Goal: Information Seeking & Learning: Learn about a topic

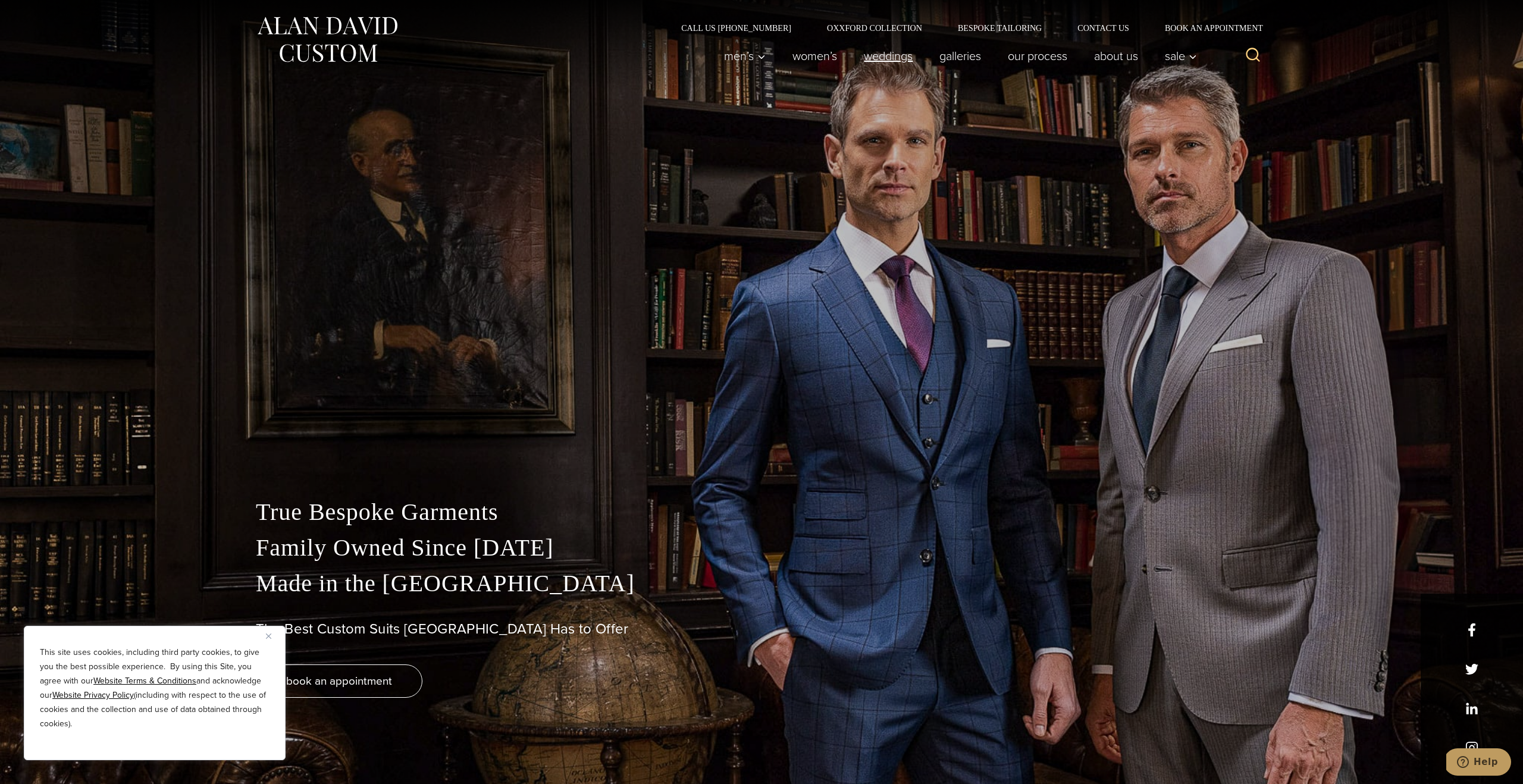
click at [892, 58] on link "weddings" at bounding box center [888, 55] width 75 height 24
click at [885, 58] on link "weddings" at bounding box center [888, 55] width 75 height 24
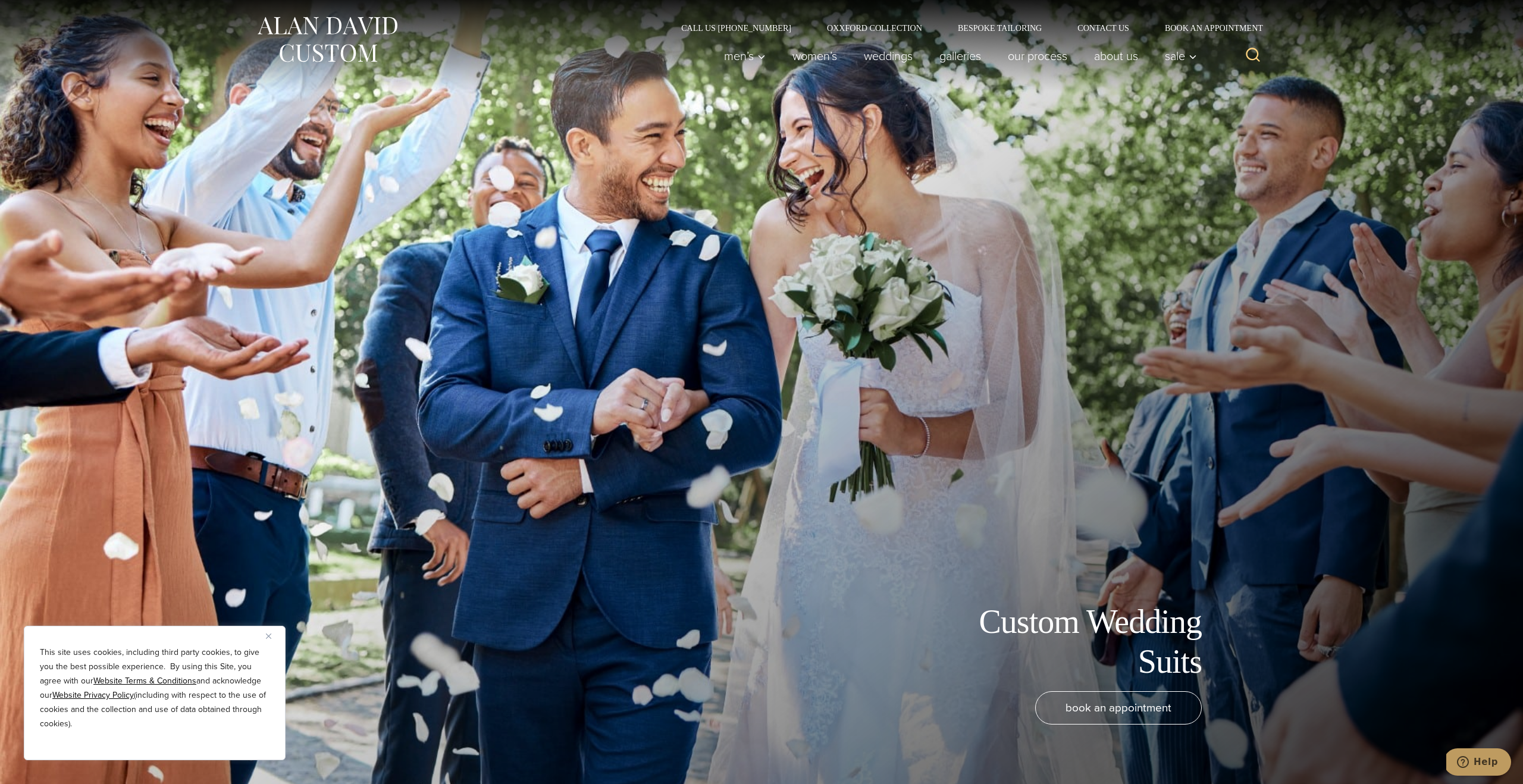
click at [273, 636] on button "Close" at bounding box center [273, 636] width 14 height 14
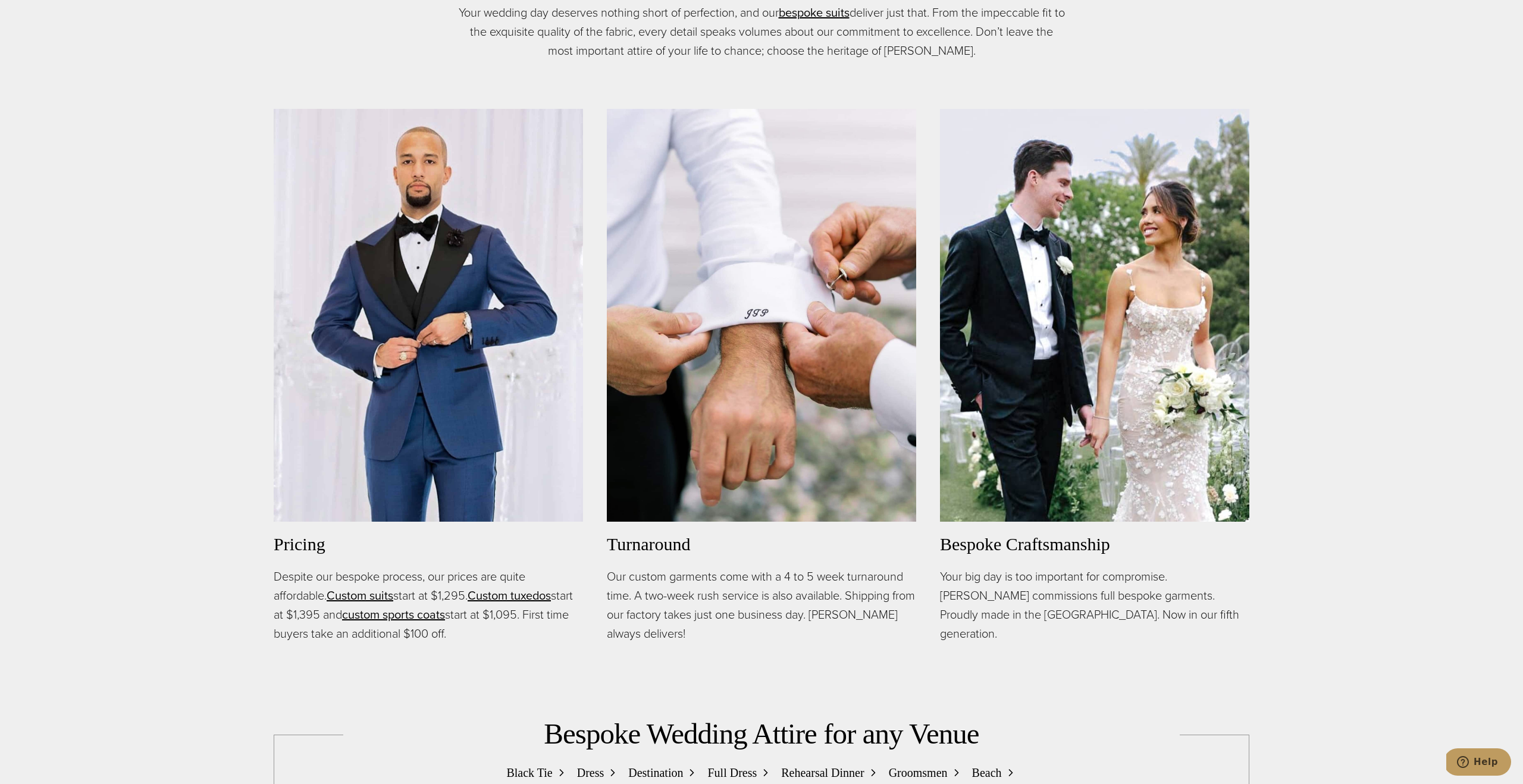
scroll to position [939, 0]
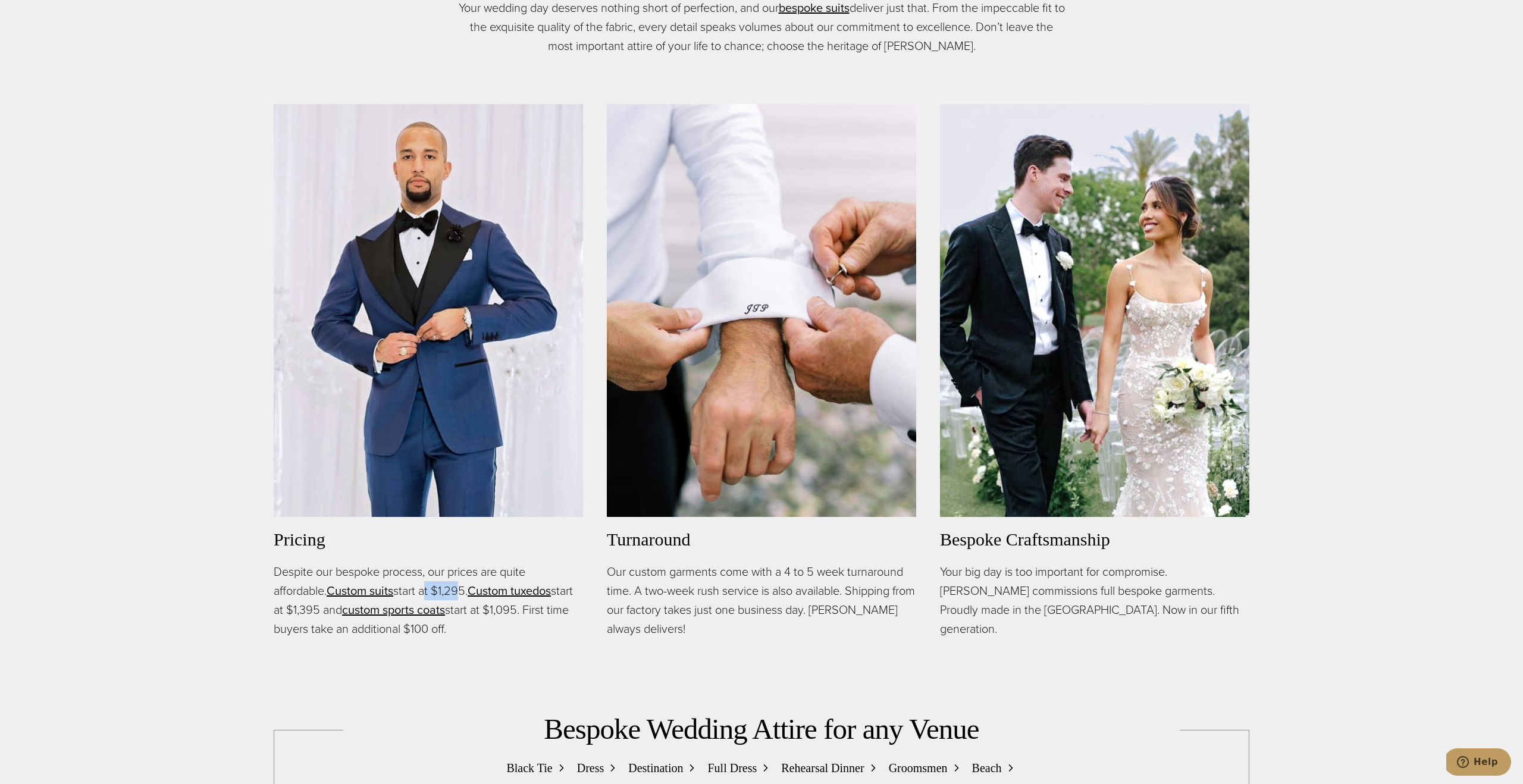
drag, startPoint x: 432, startPoint y: 590, endPoint x: 457, endPoint y: 591, distance: 25.0
click at [456, 591] on p "Despite our bespoke process, our prices are quite affordable. Custom suits star…" at bounding box center [428, 600] width 309 height 76
click at [519, 552] on div "Pricing Despite our bespoke process, our prices are quite affordable. Custom su…" at bounding box center [428, 371] width 309 height 533
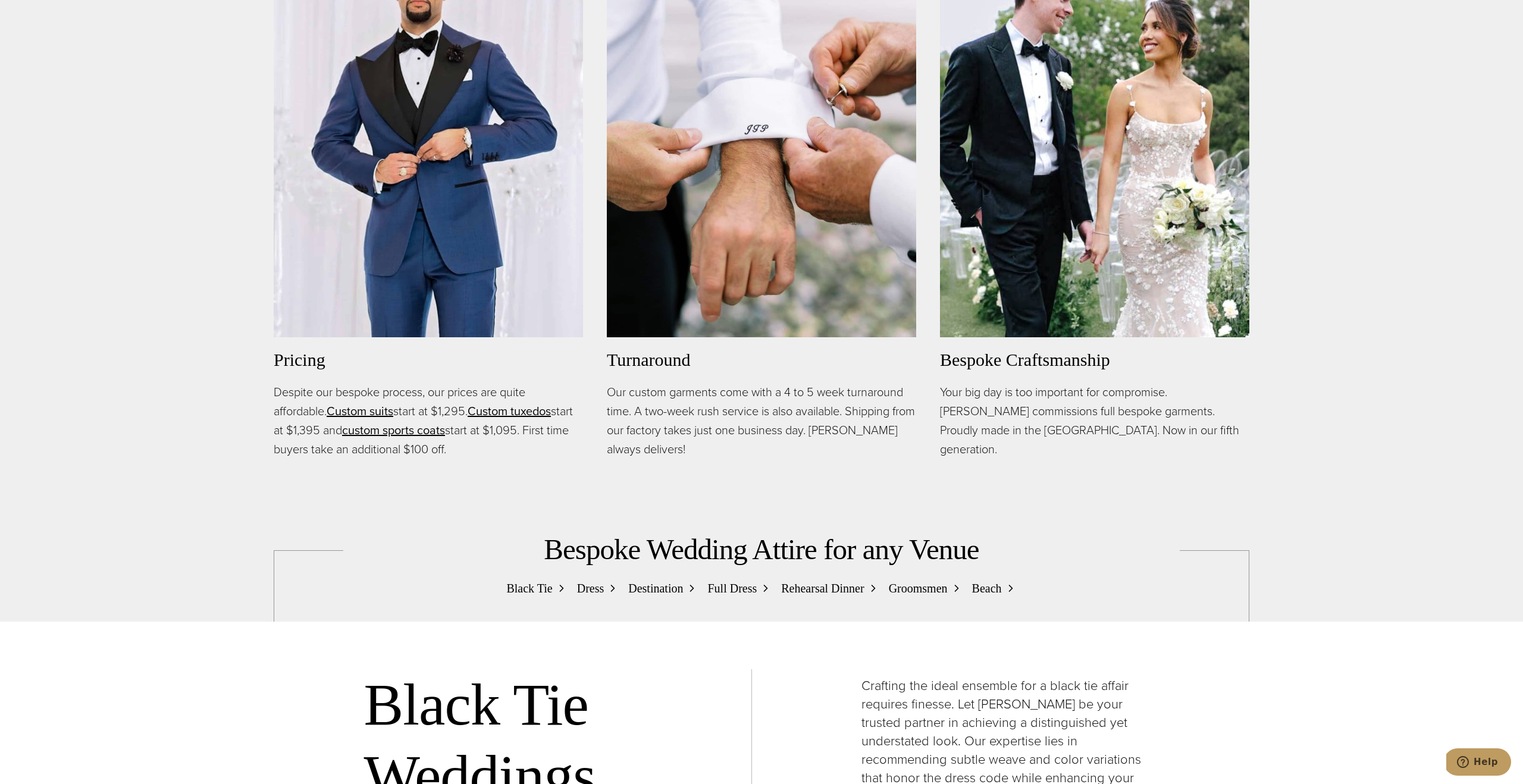
scroll to position [1118, 0]
drag, startPoint x: 432, startPoint y: 413, endPoint x: 471, endPoint y: 411, distance: 39.1
click at [471, 411] on p "Despite our bespoke process, our prices are quite affordable. Custom suits star…" at bounding box center [428, 421] width 309 height 76
click at [587, 485] on div "Bespoke Craftsmanship for your Wedding Your wedding day deserves nothing short …" at bounding box center [762, 145] width 1523 height 823
click at [360, 414] on link "Custom suits" at bounding box center [360, 411] width 67 height 18
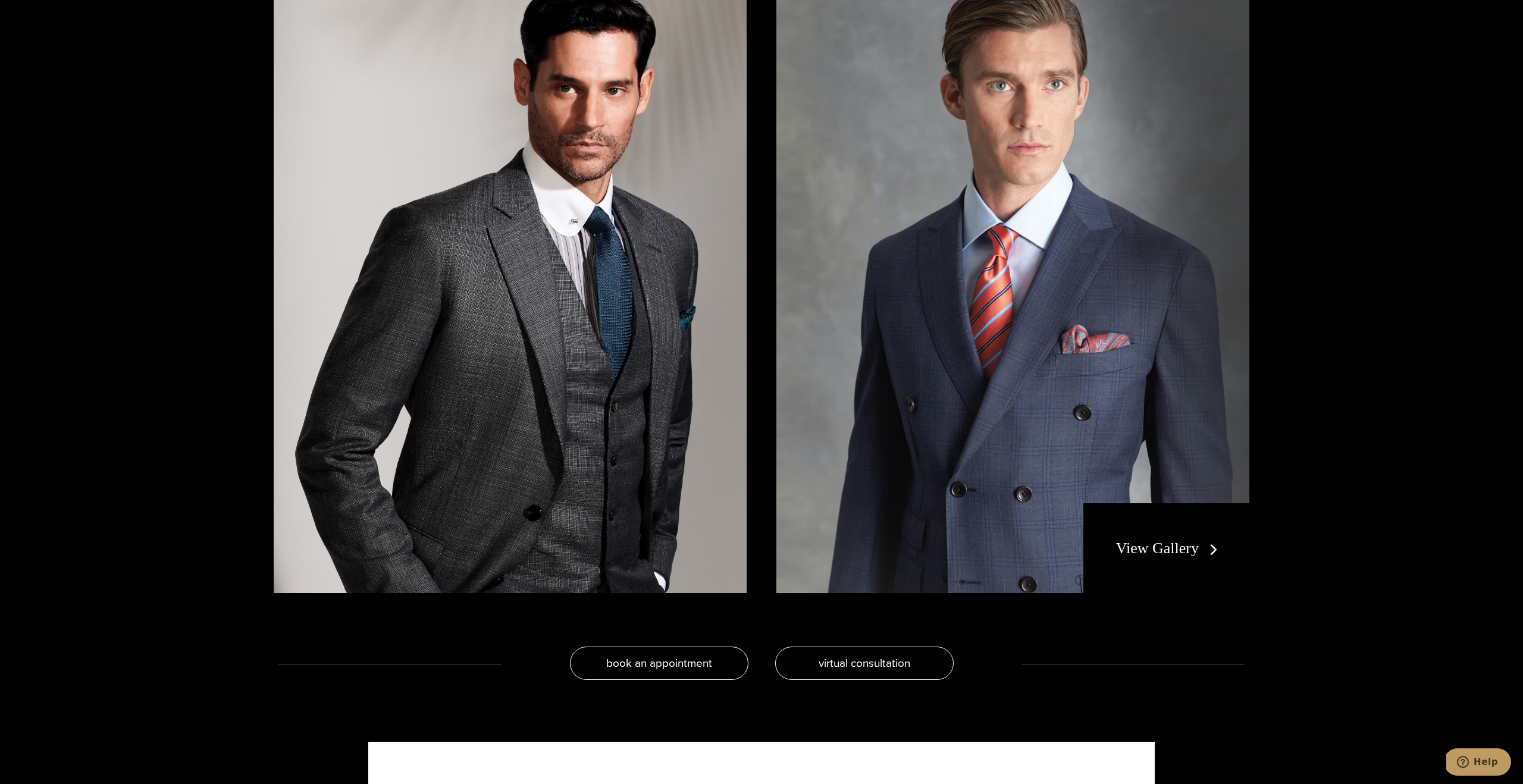
scroll to position [2581, 0]
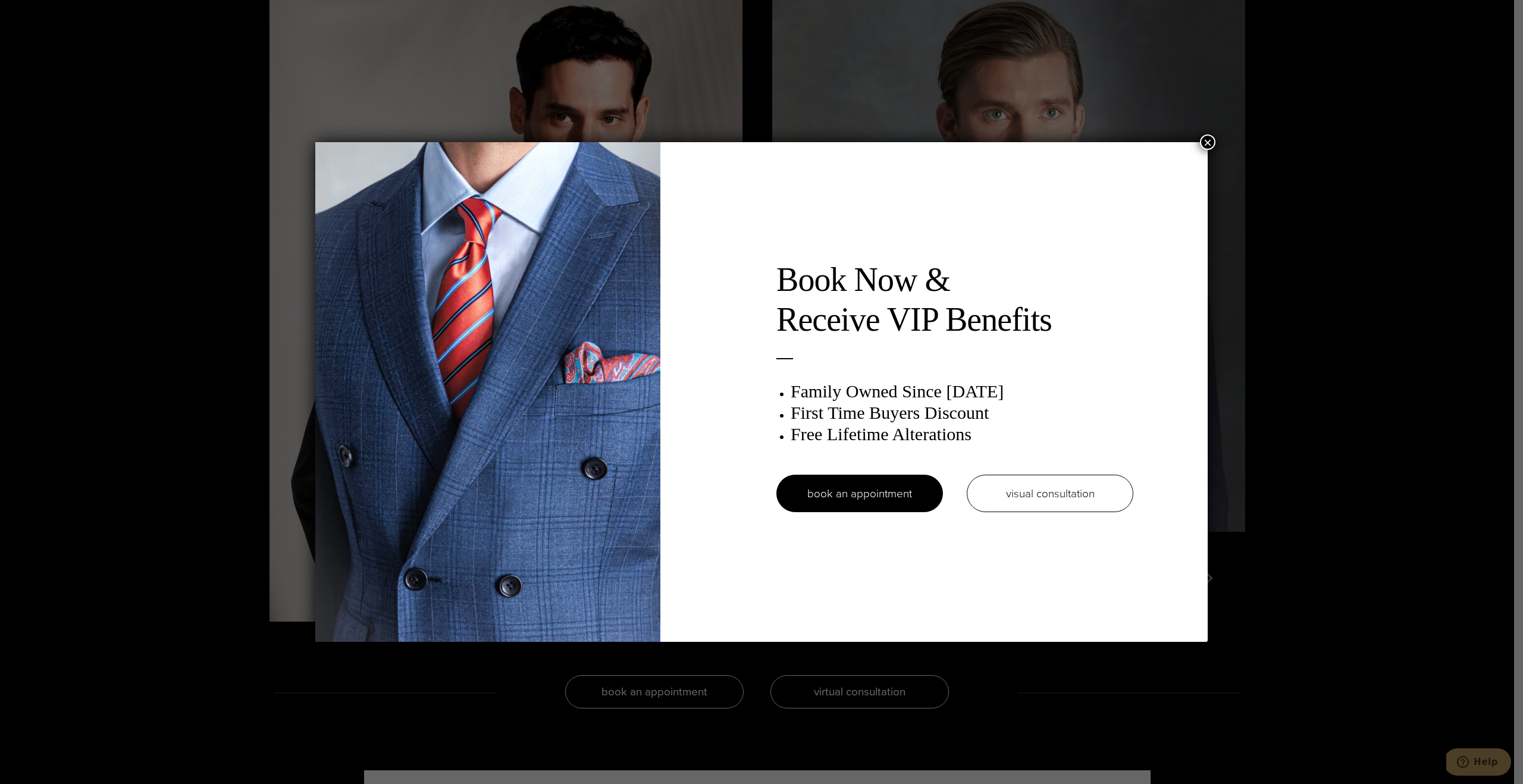
drag, startPoint x: 1211, startPoint y: 143, endPoint x: 1243, endPoint y: 157, distance: 34.9
click at [1211, 143] on button "×" at bounding box center [1207, 142] width 15 height 15
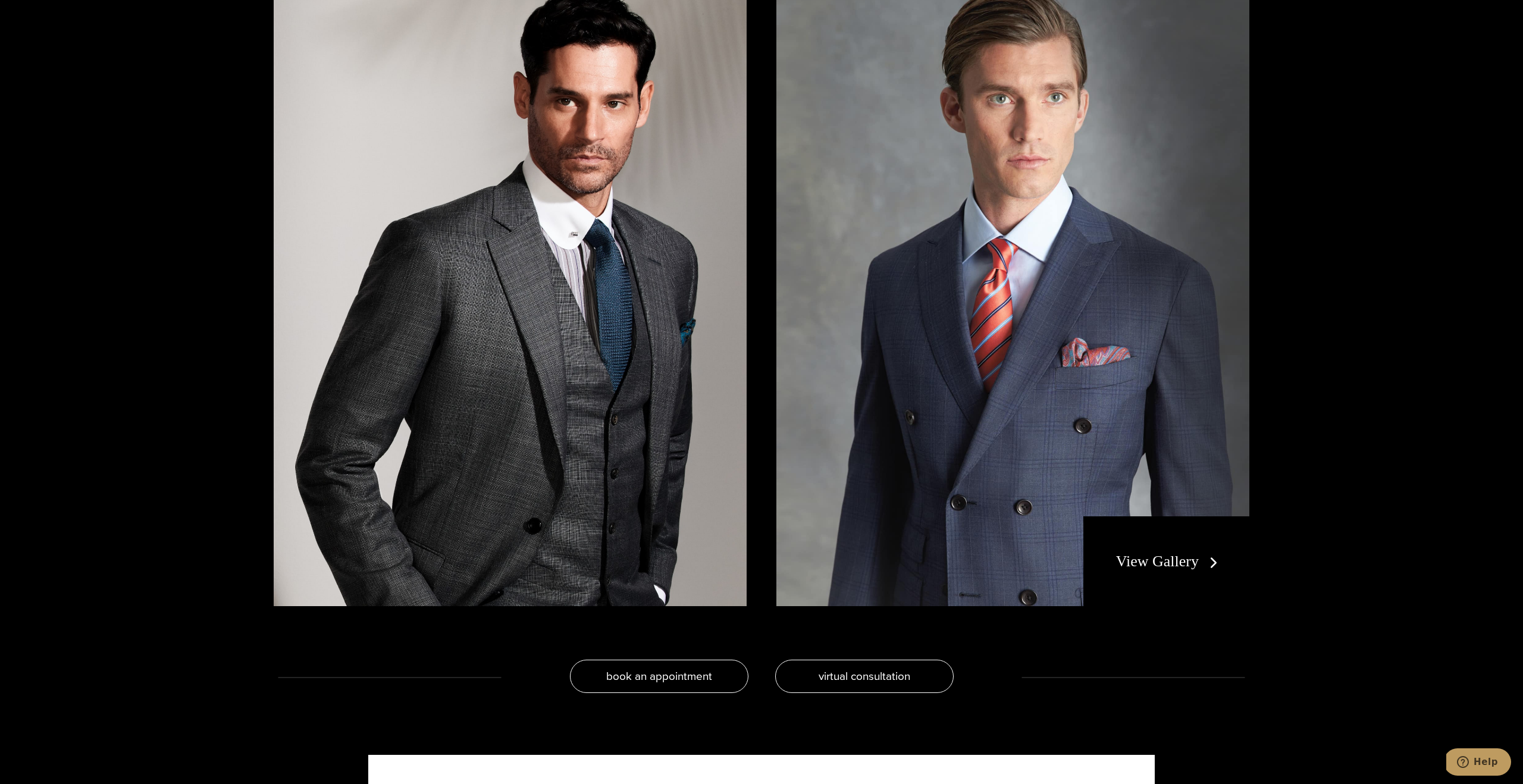
scroll to position [2599, 0]
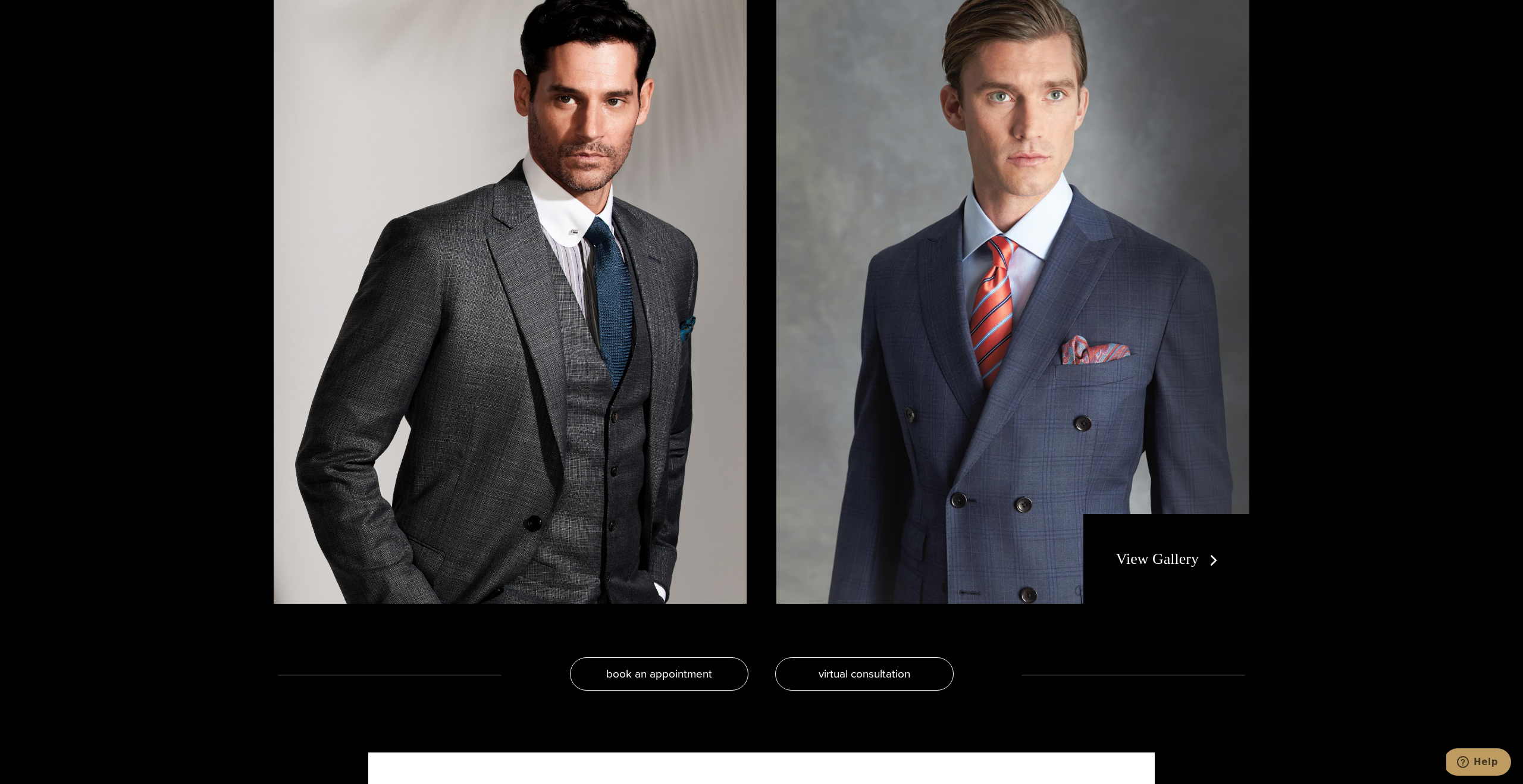
drag, startPoint x: 1200, startPoint y: 533, endPoint x: 1194, endPoint y: 528, distance: 7.8
click at [1200, 533] on div "View Gallery" at bounding box center [1166, 559] width 166 height 90
click at [1176, 565] on link "View Gallery" at bounding box center [1169, 559] width 106 height 17
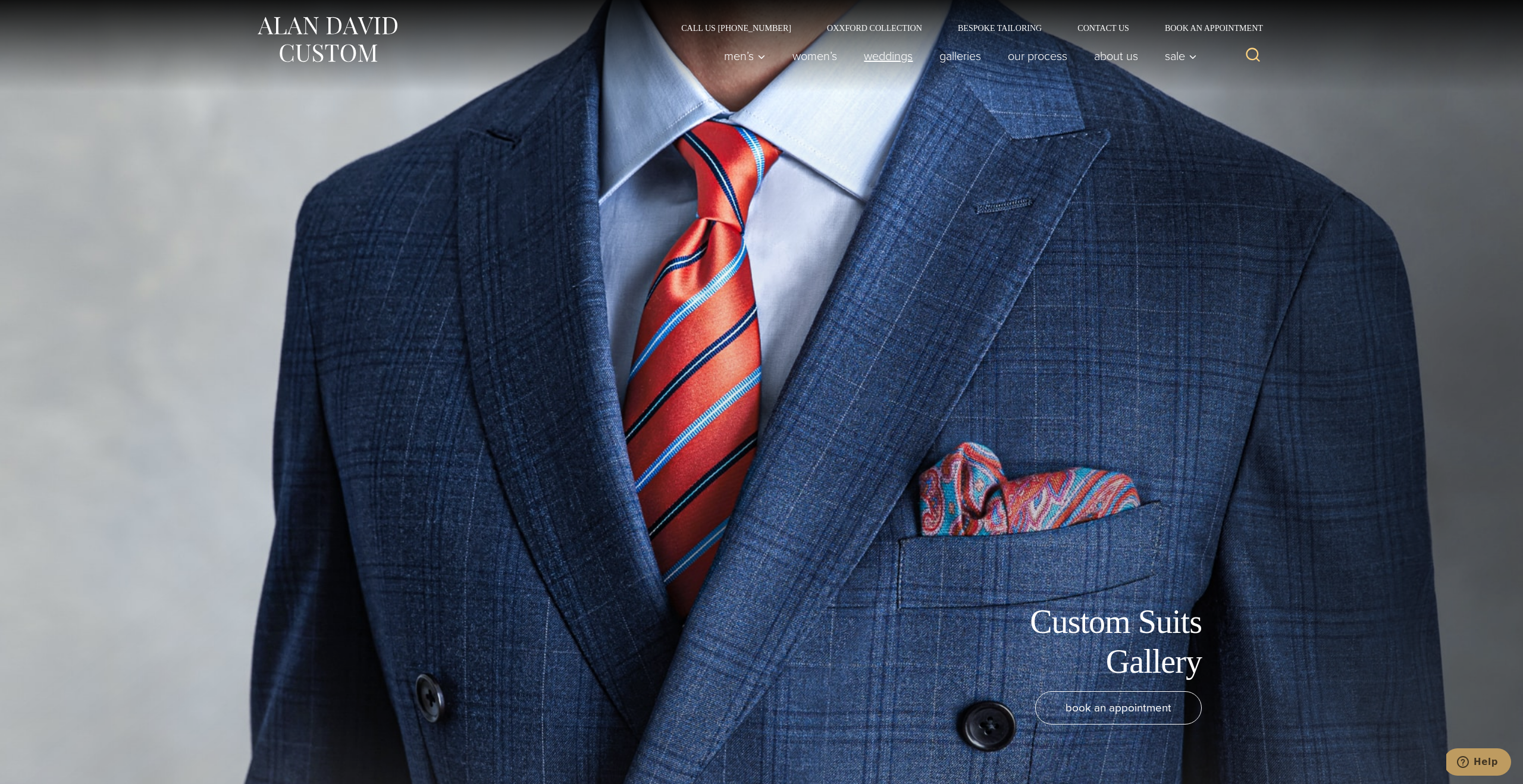
click at [882, 55] on link "weddings" at bounding box center [888, 55] width 75 height 24
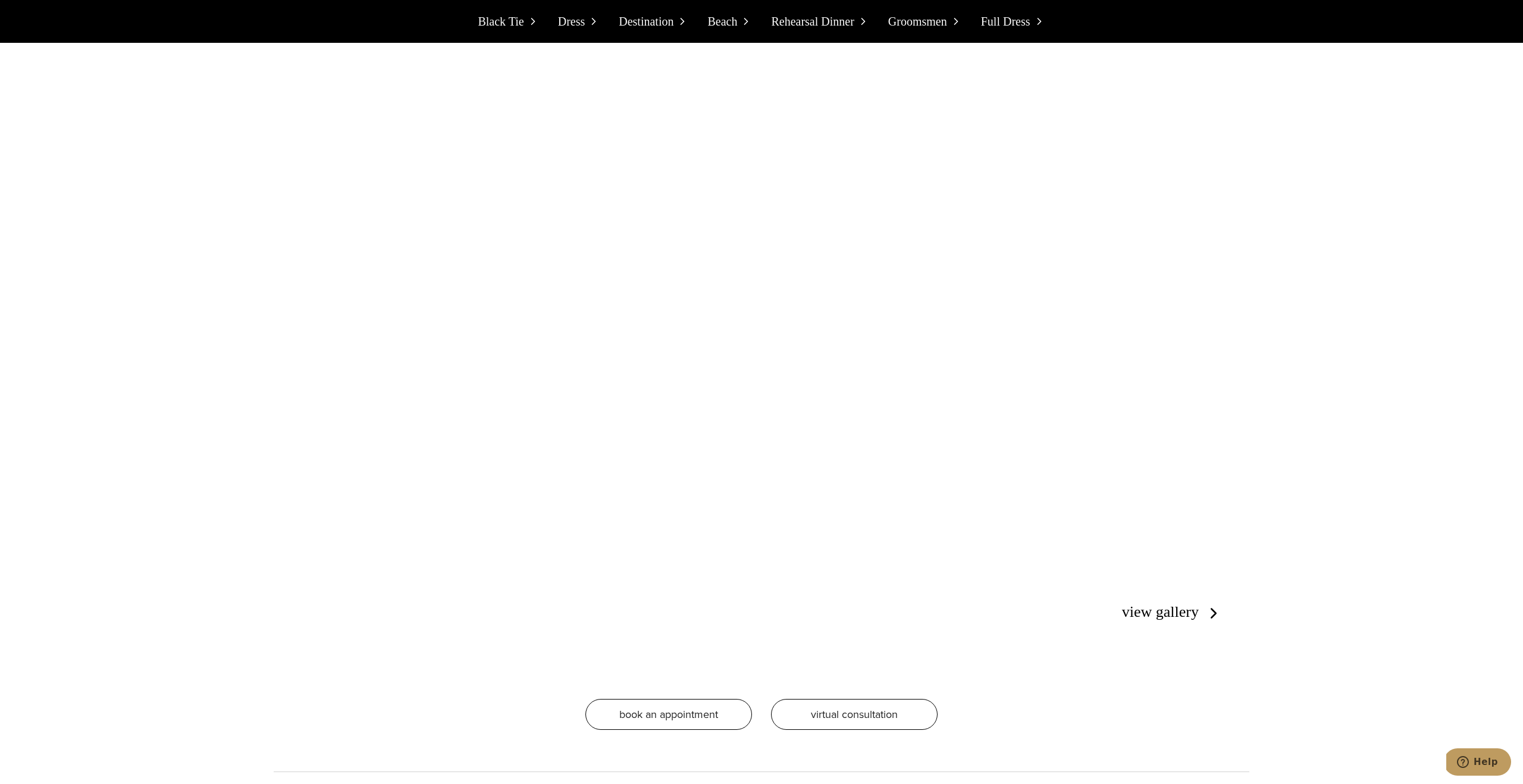
scroll to position [5082, 0]
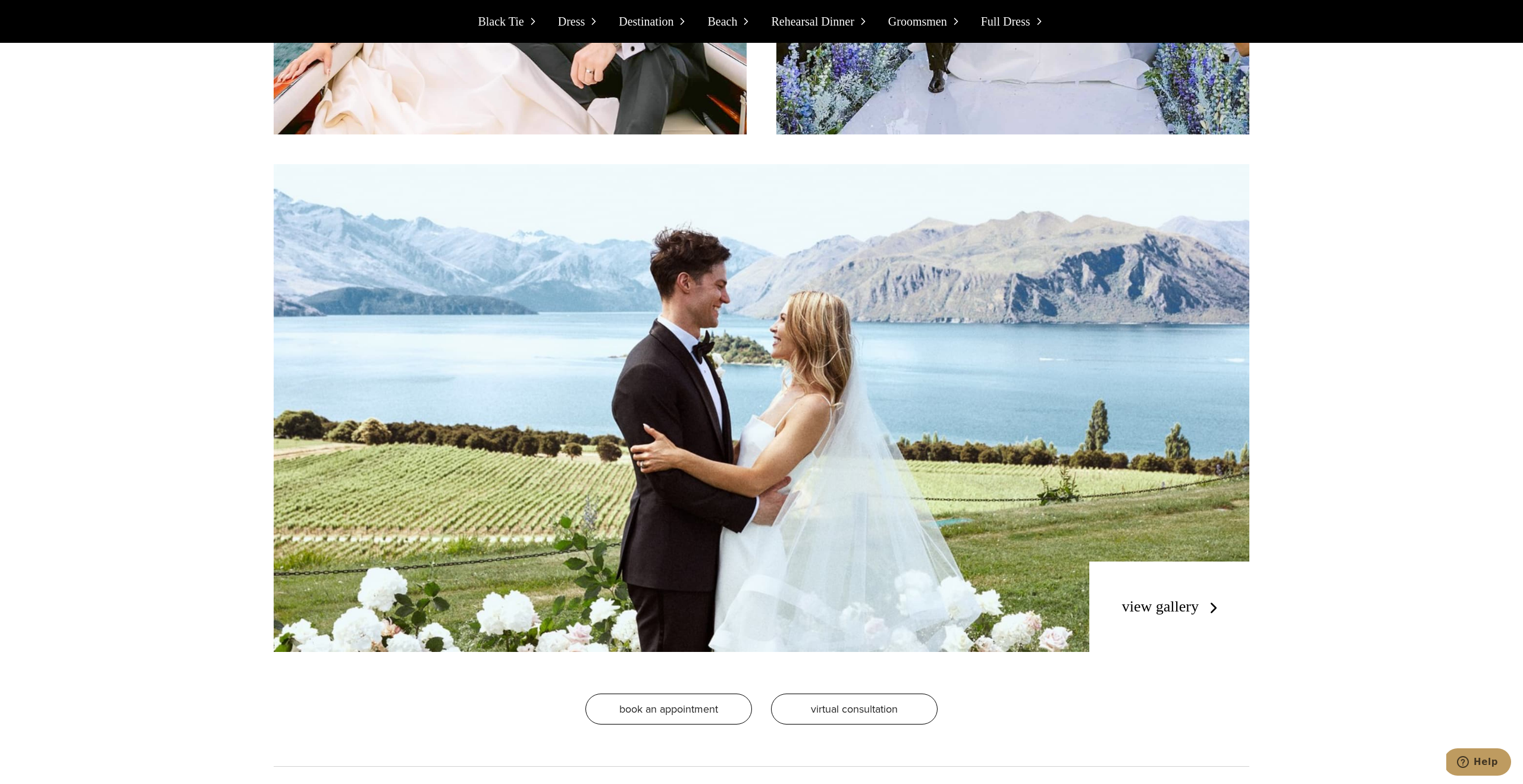
click at [1173, 611] on link "view gallery" at bounding box center [1172, 606] width 101 height 17
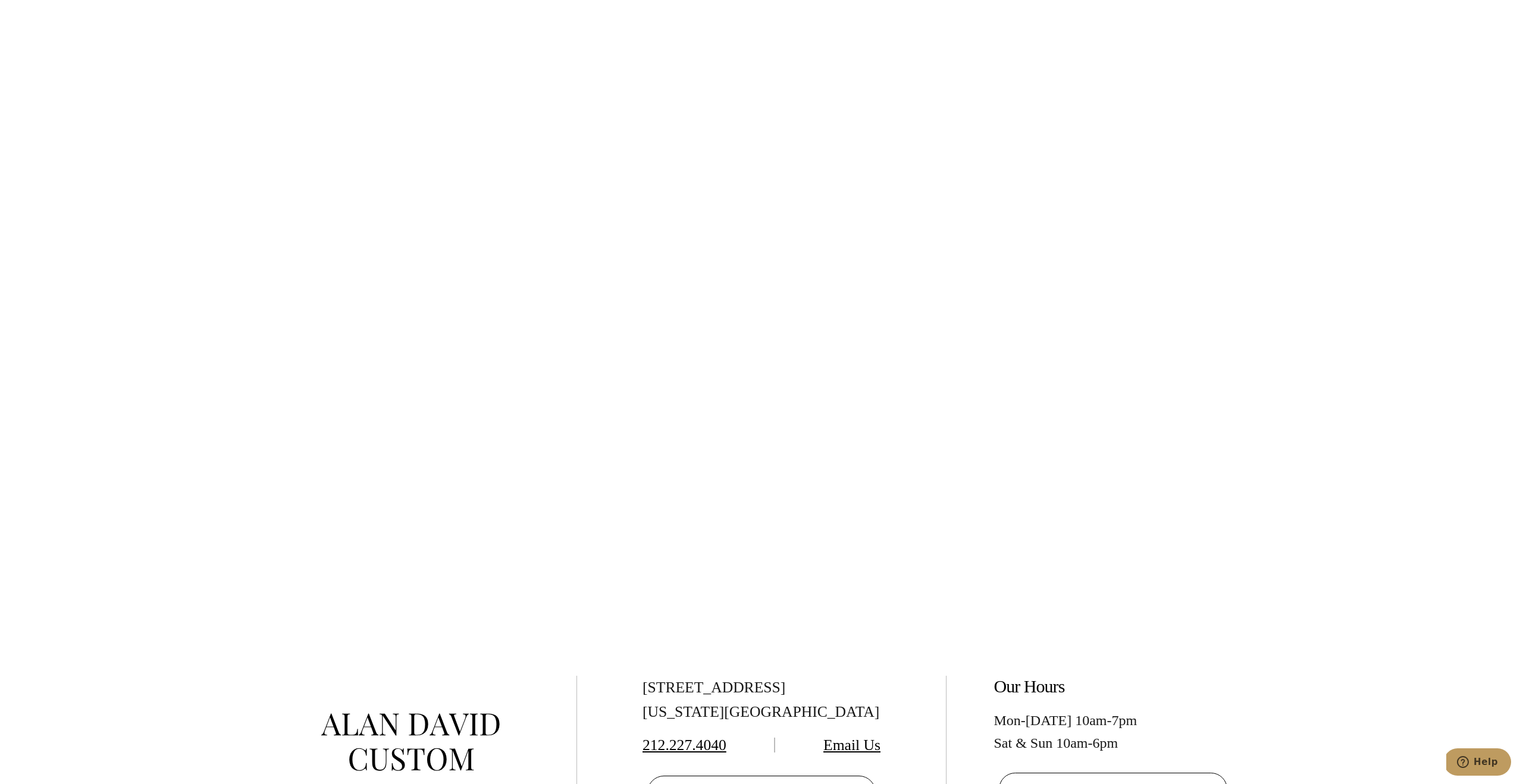
scroll to position [4145, 0]
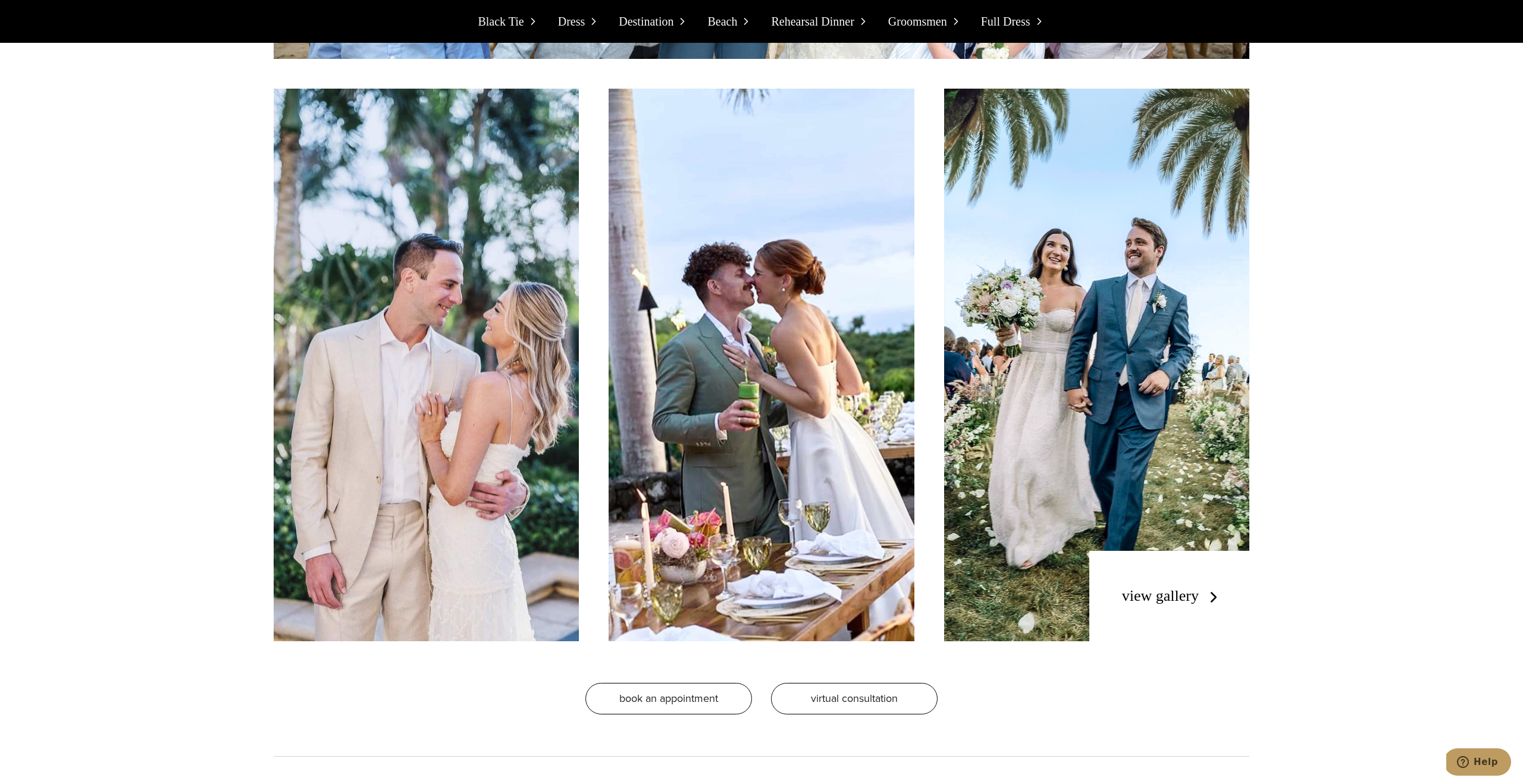
scroll to position [6649, 0]
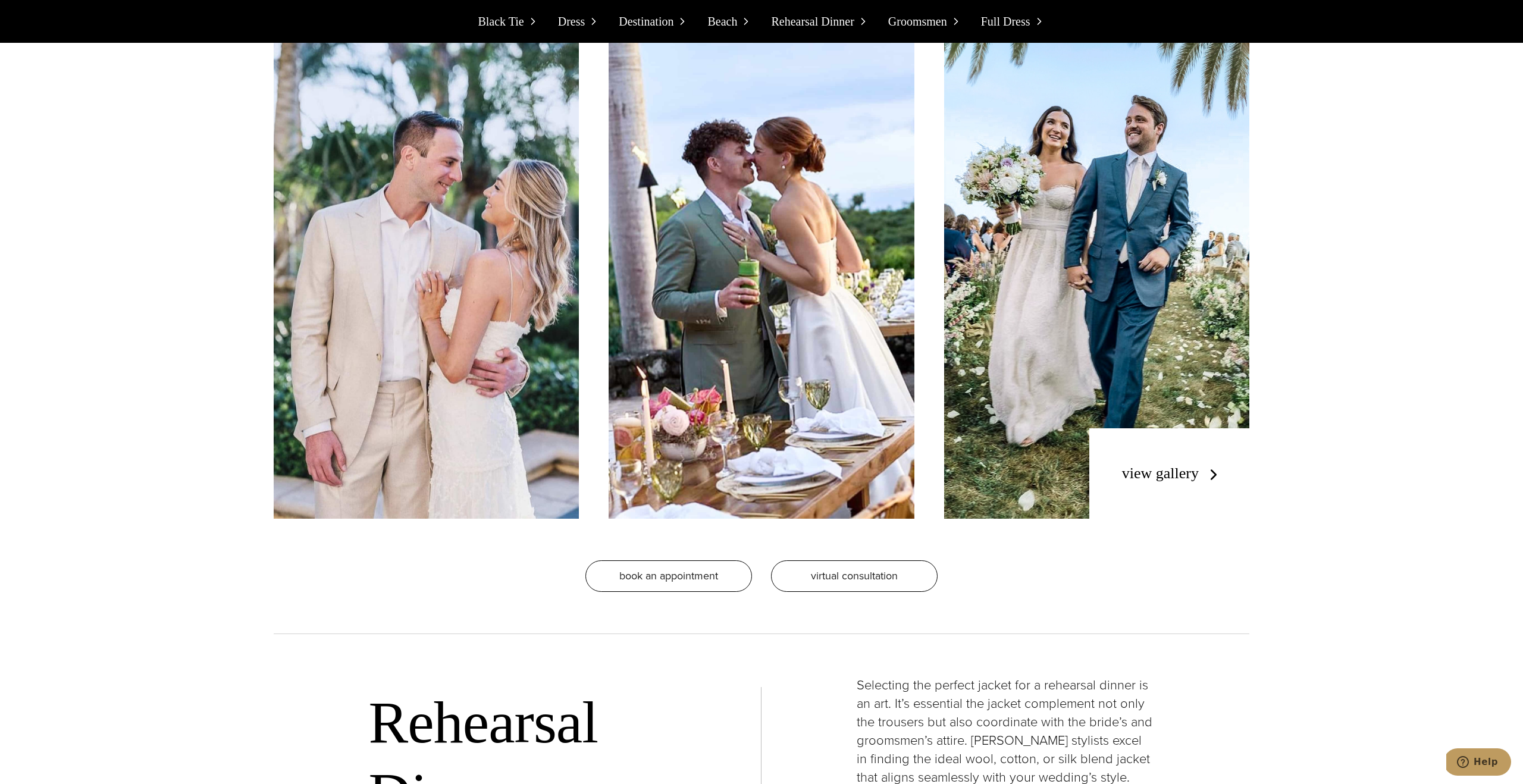
click at [1188, 476] on link "view gallery" at bounding box center [1172, 473] width 101 height 17
